Goal: Obtain resource: Download file/media

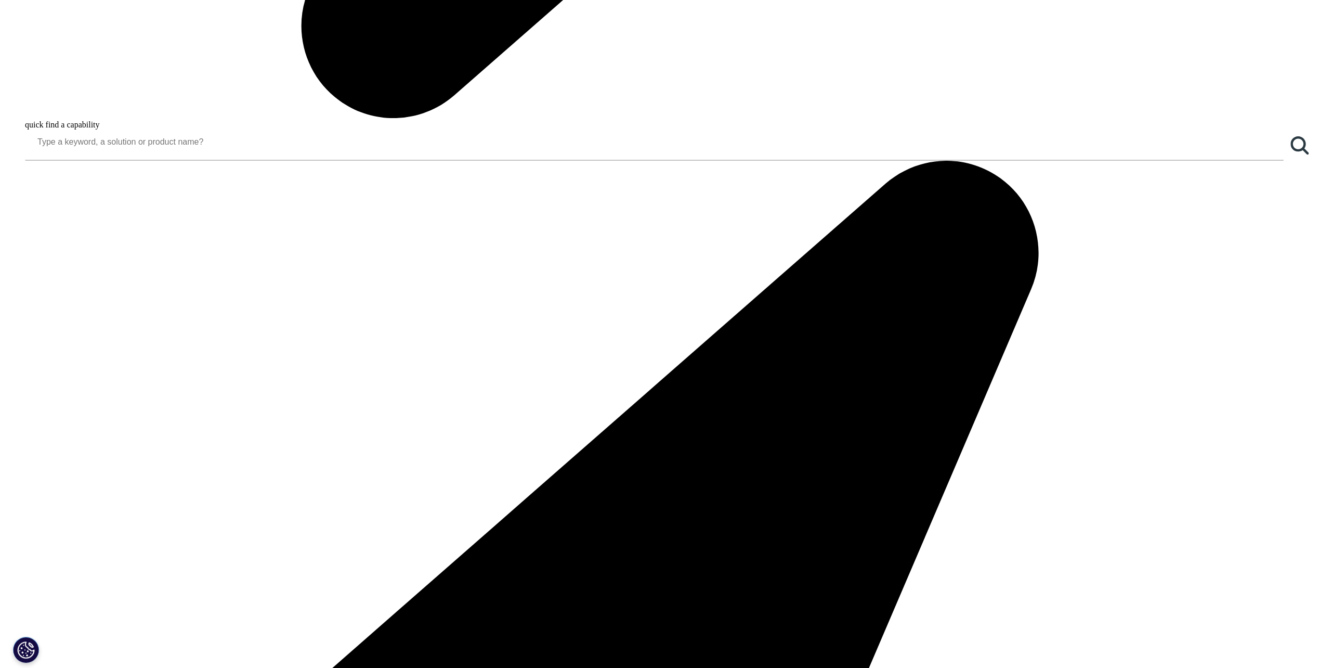
scroll to position [1612, 0]
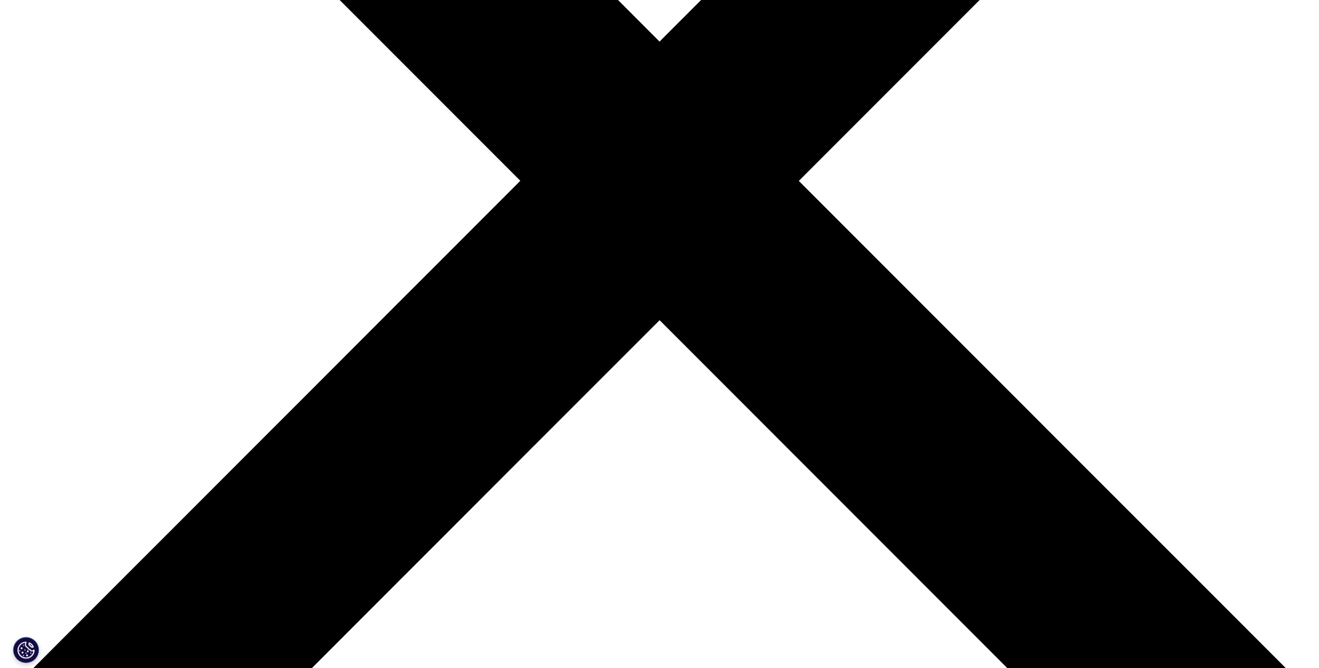
scroll to position [491, 0]
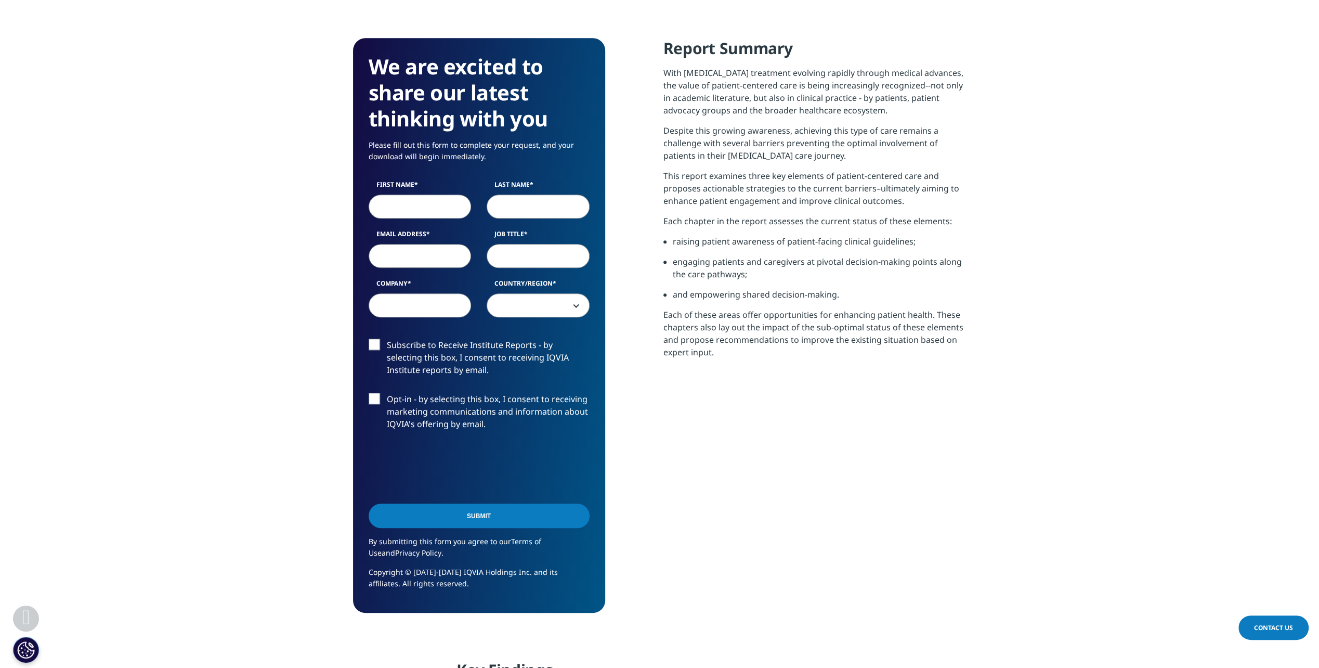
click at [412, 209] on input "First Name" at bounding box center [420, 206] width 103 height 24
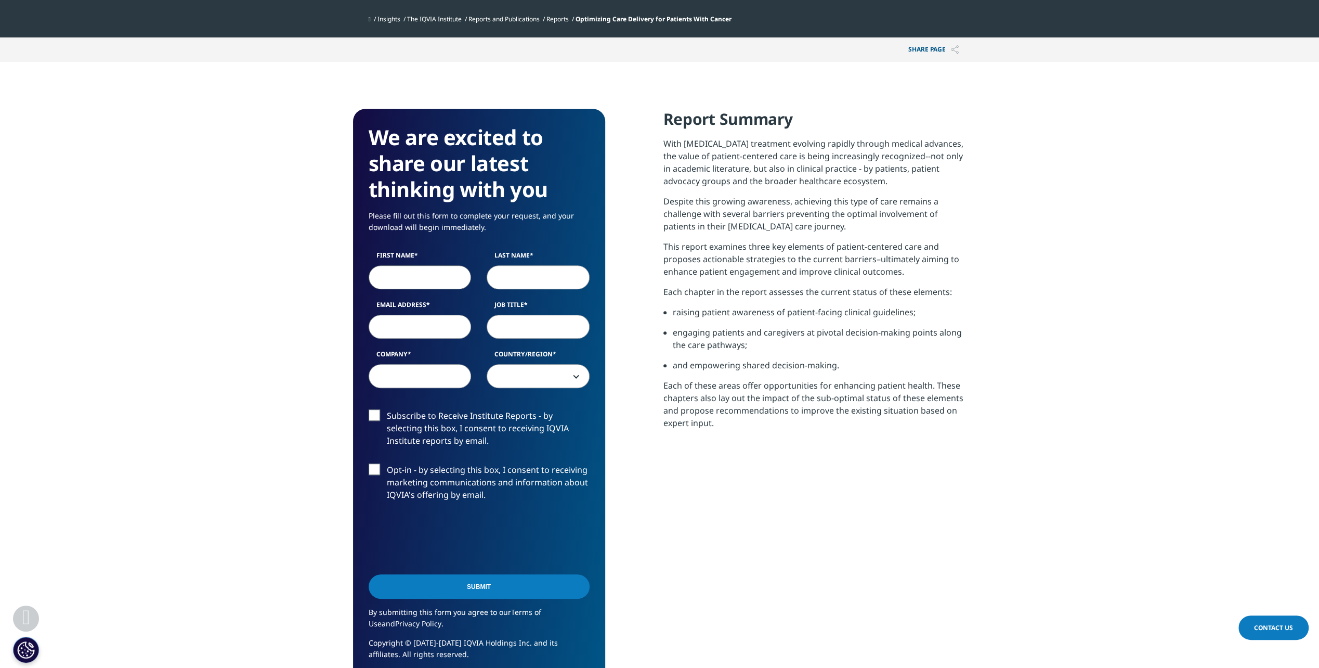
scroll to position [387, 0]
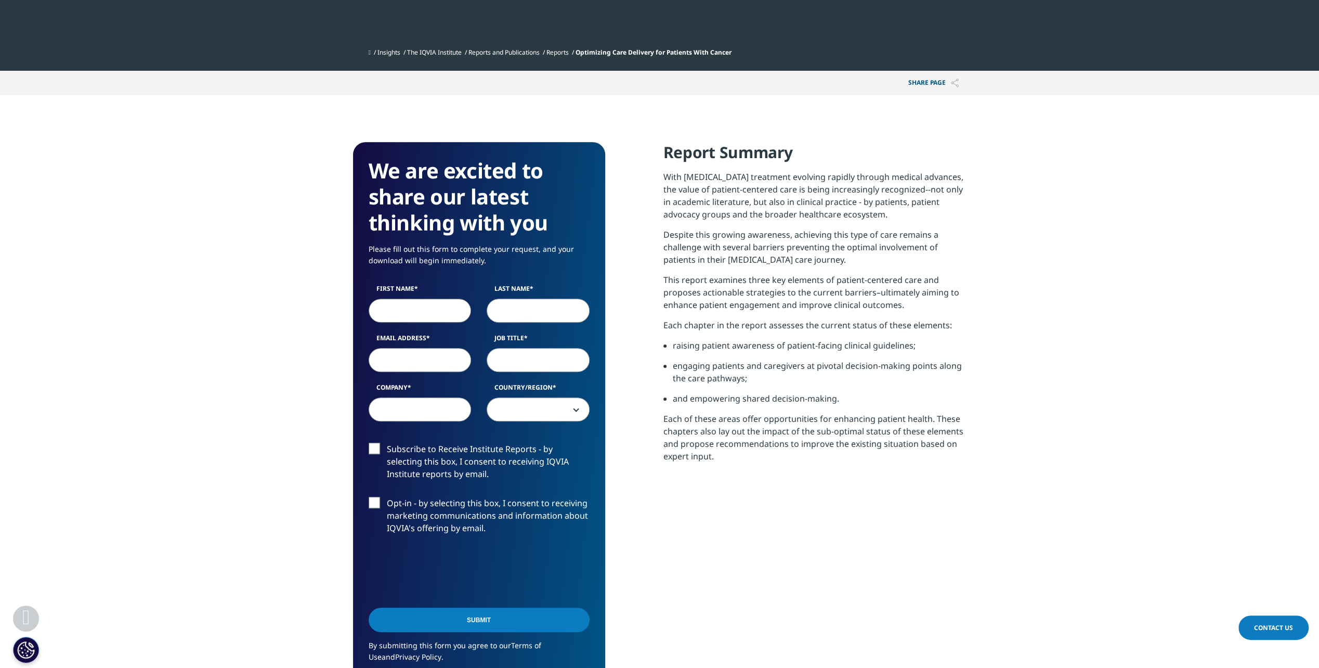
click at [391, 308] on input "First Name" at bounding box center [420, 310] width 103 height 24
type input "Christos"
click at [497, 310] on input "Last Name" at bounding box center [538, 310] width 103 height 24
type input "[PERSON_NAME]"
click at [446, 355] on input "Email Address" at bounding box center [420, 360] width 103 height 24
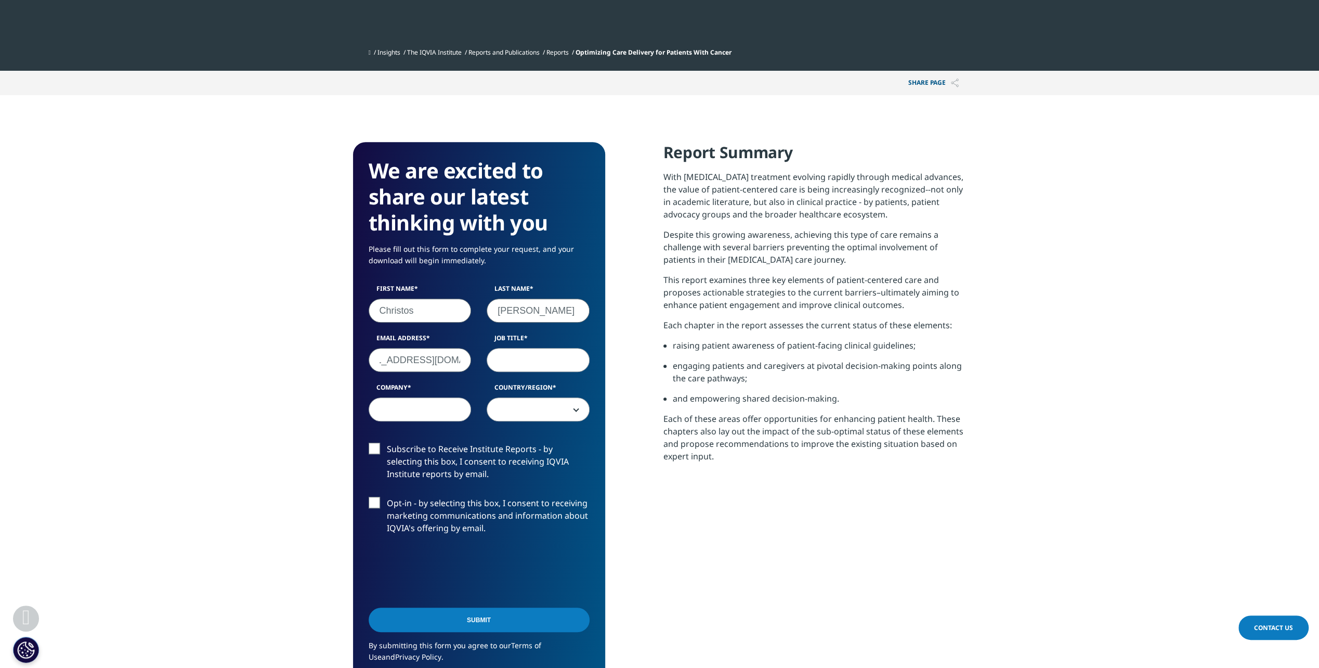
scroll to position [0, 36]
type input "[EMAIL_ADDRESS][DOMAIN_NAME]"
click at [526, 361] on input "Job Title" at bounding box center [538, 360] width 103 height 24
click at [512, 355] on input "Job Title" at bounding box center [538, 360] width 103 height 24
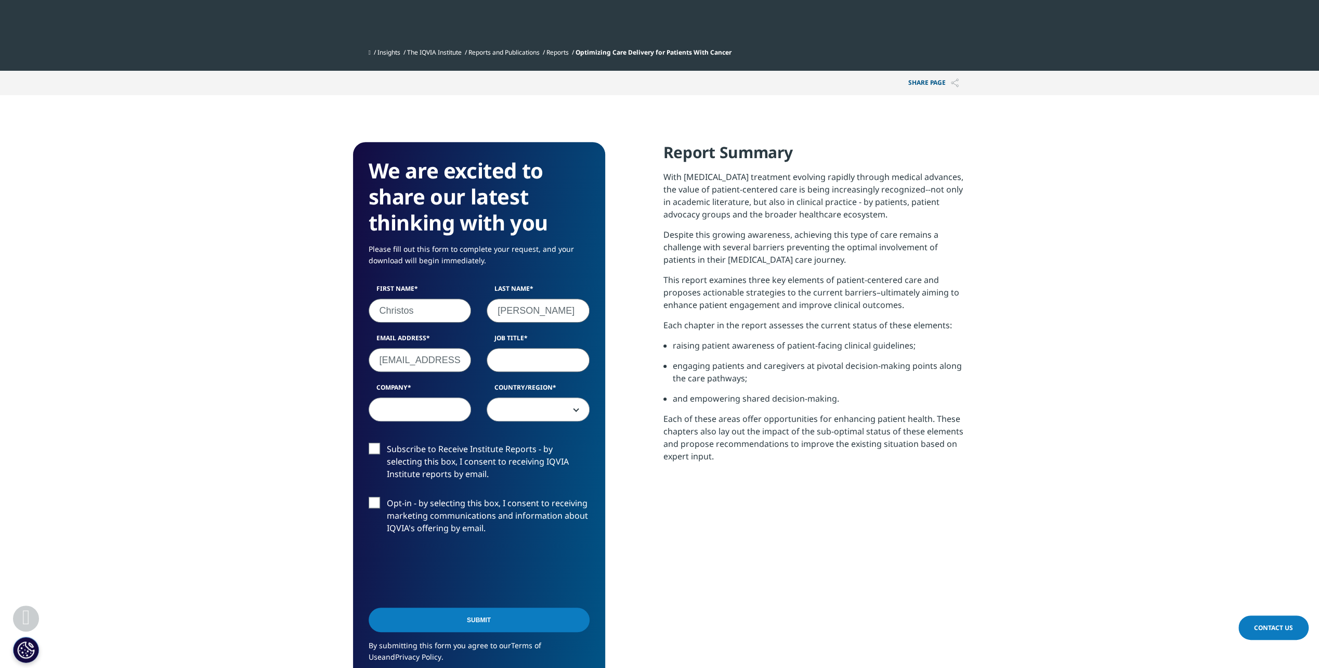
paste input "Governmental & Industrial Relations Director"
type input "Governmental & Industrial Relations Director"
click at [395, 413] on input "Company" at bounding box center [420, 409] width 103 height 24
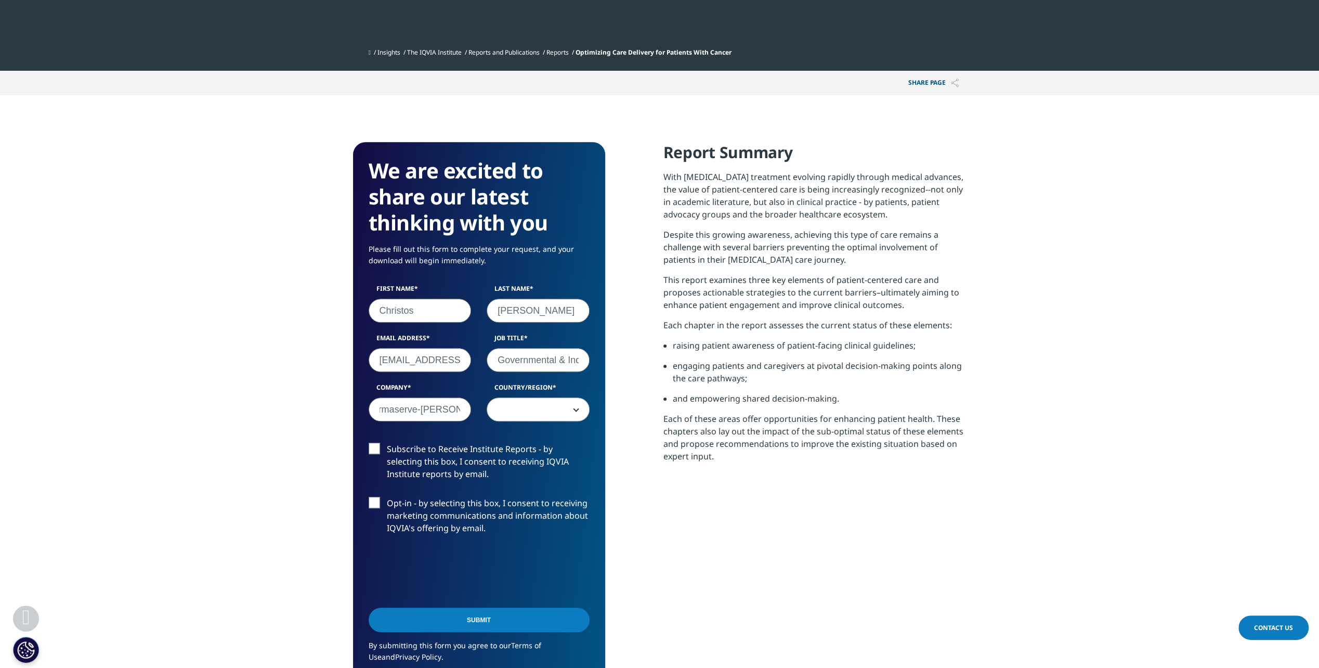
type input "pharmaserve-[PERSON_NAME]"
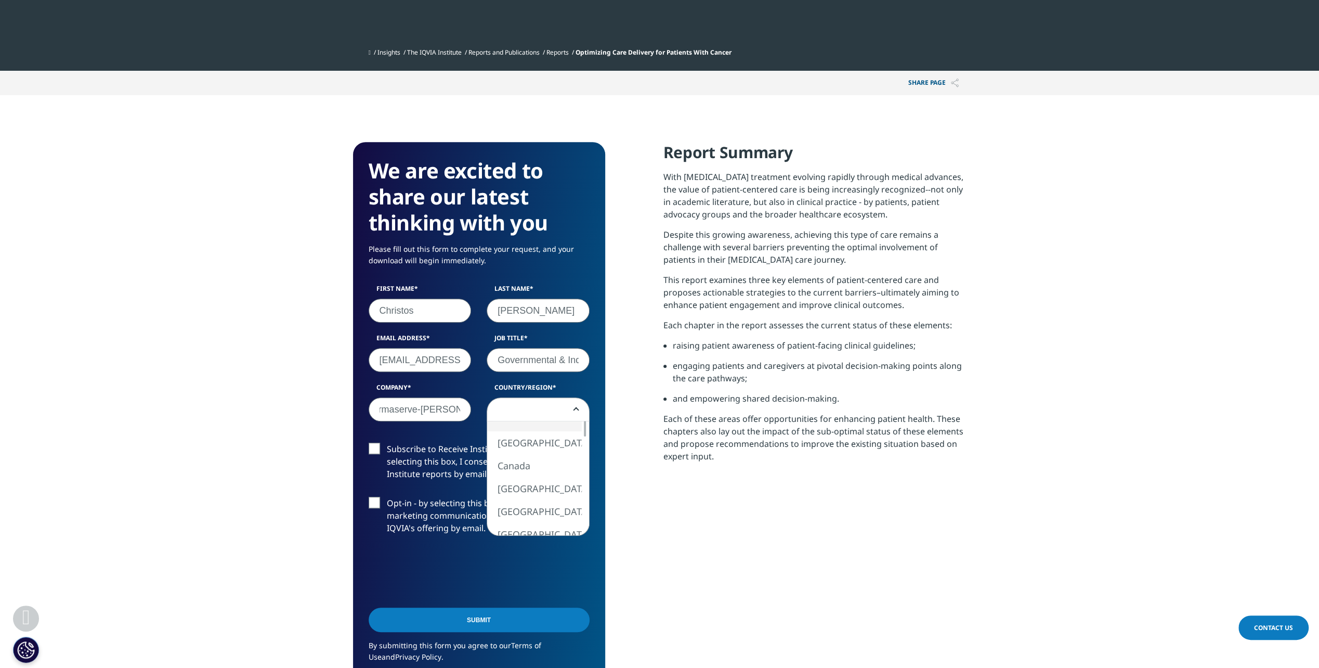
scroll to position [0, 0]
click at [574, 409] on b at bounding box center [574, 409] width 0 height 0
select select "Greece"
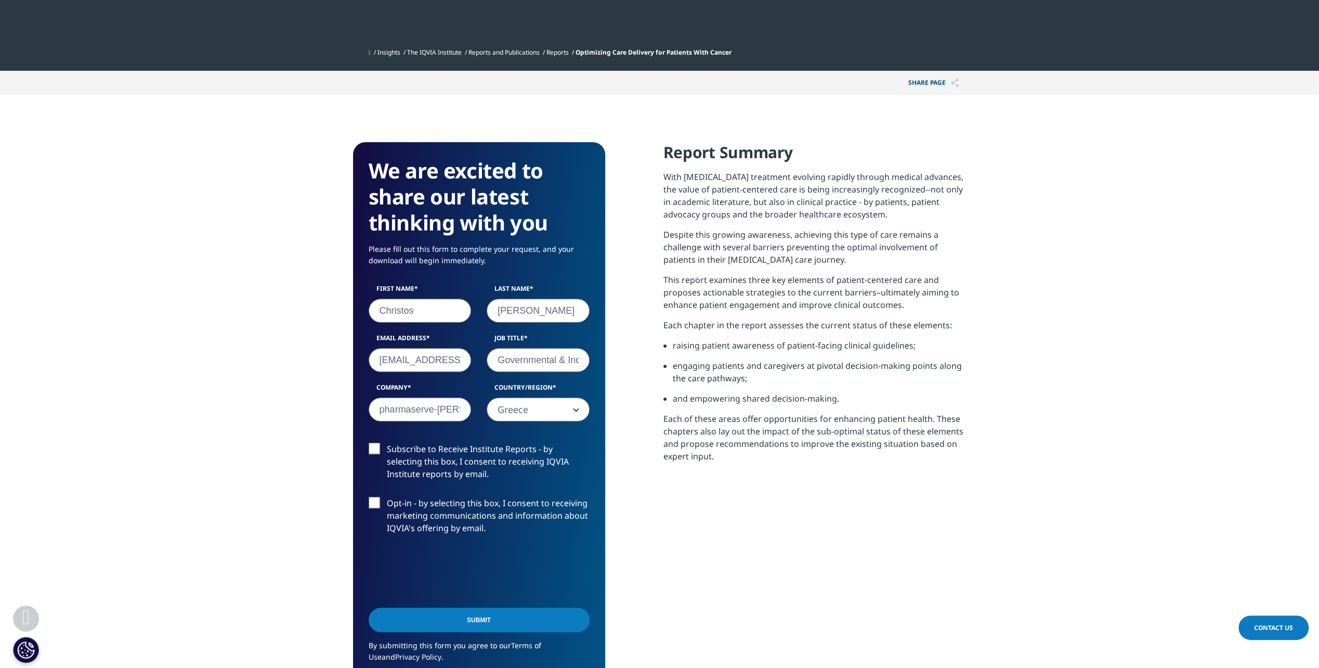
click at [371, 449] on label "Subscribe to Receive Institute Reports - by selecting this box, I consent to re…" at bounding box center [479, 464] width 221 height 43
click at [387, 443] on input "Subscribe to Receive Institute Reports - by selecting this box, I consent to re…" at bounding box center [387, 443] width 0 height 0
click at [379, 503] on label "Opt-in - by selecting this box, I consent to receiving marketing communications…" at bounding box center [479, 518] width 221 height 43
click at [387, 497] on input "Opt-in - by selecting this box, I consent to receiving marketing communications…" at bounding box center [387, 497] width 0 height 0
click at [487, 618] on input "Submit" at bounding box center [479, 619] width 221 height 24
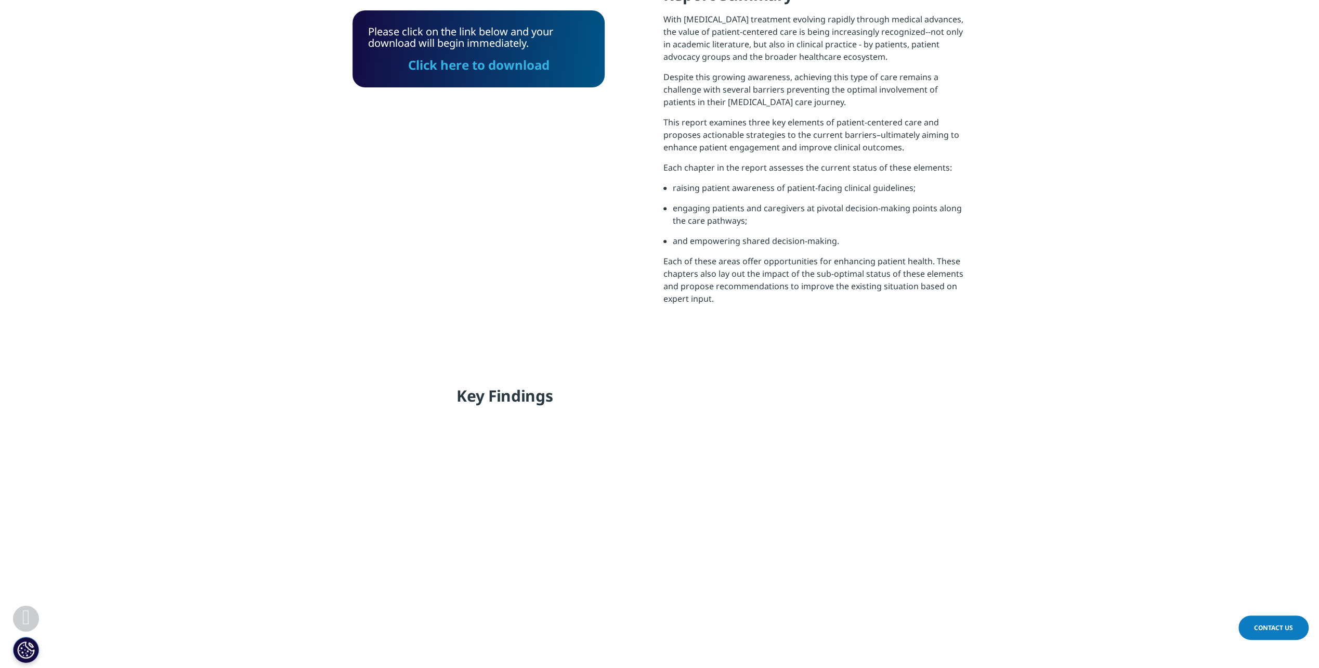
scroll to position [354, 614]
click at [491, 63] on link "Click here to download" at bounding box center [478, 64] width 141 height 17
